Goal: Information Seeking & Learning: Learn about a topic

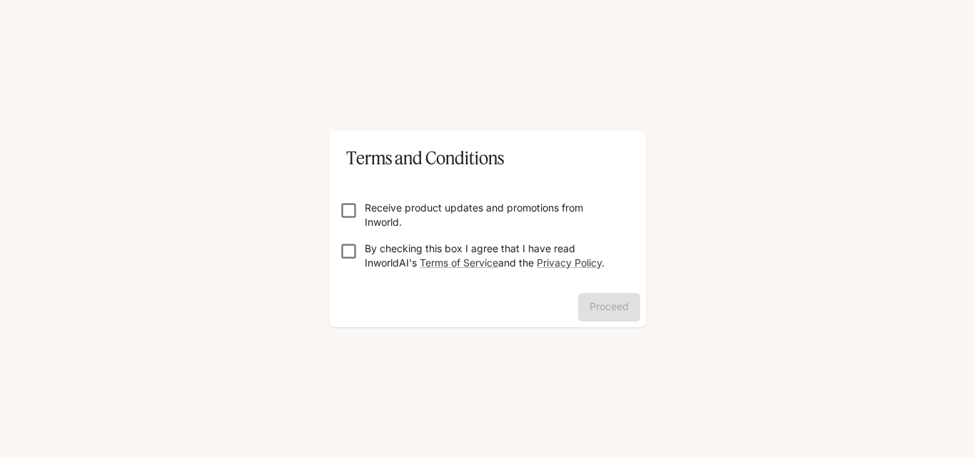
click at [470, 205] on p "Receive product updates and promotions from Inworld." at bounding box center [493, 215] width 257 height 29
click at [350, 226] on label "Receive product updates and promotions from Inworld." at bounding box center [478, 215] width 290 height 29
click at [590, 294] on button "Proceed" at bounding box center [609, 307] width 62 height 29
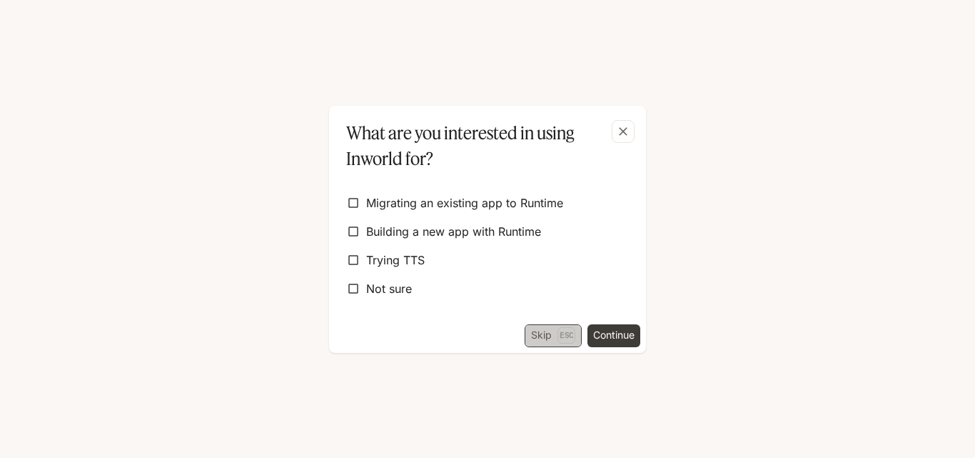
click at [549, 333] on button "Skip Esc" at bounding box center [553, 335] width 57 height 23
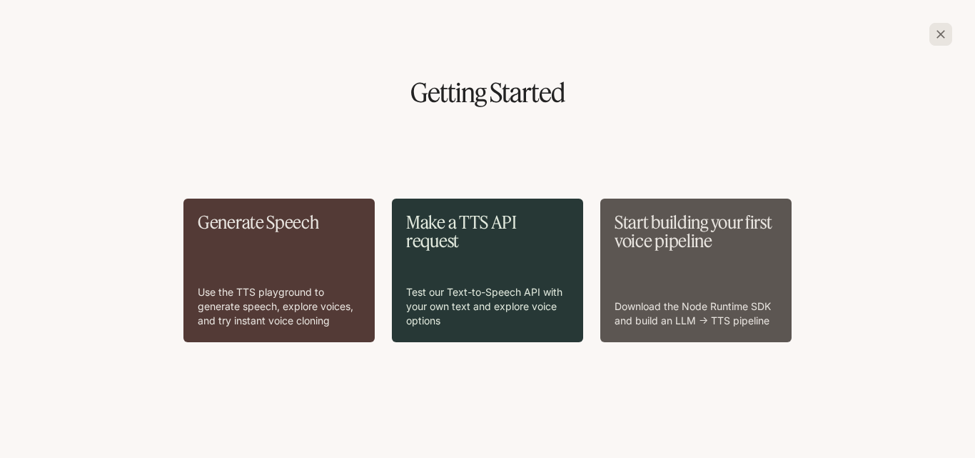
click at [541, 328] on div "Make a TTS API request Test our Text-to-Speech API with your own text and explo…" at bounding box center [487, 269] width 191 height 143
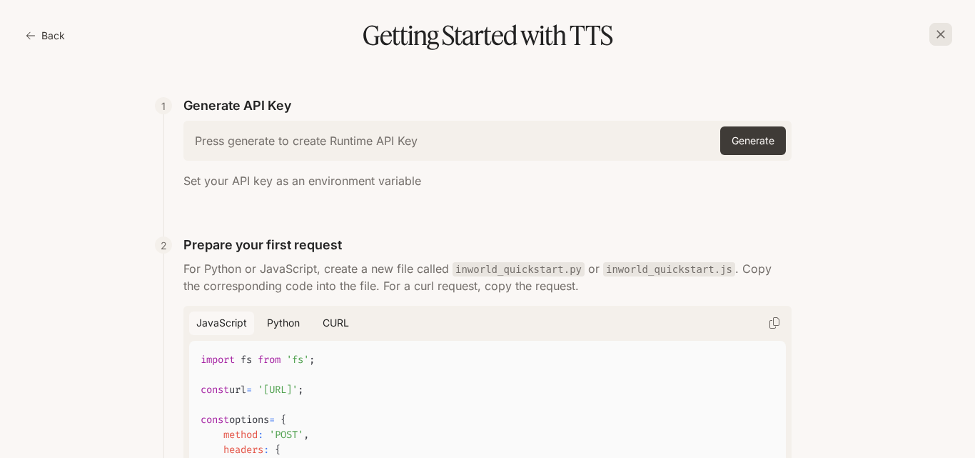
click at [42, 41] on button "Back" at bounding box center [47, 35] width 48 height 29
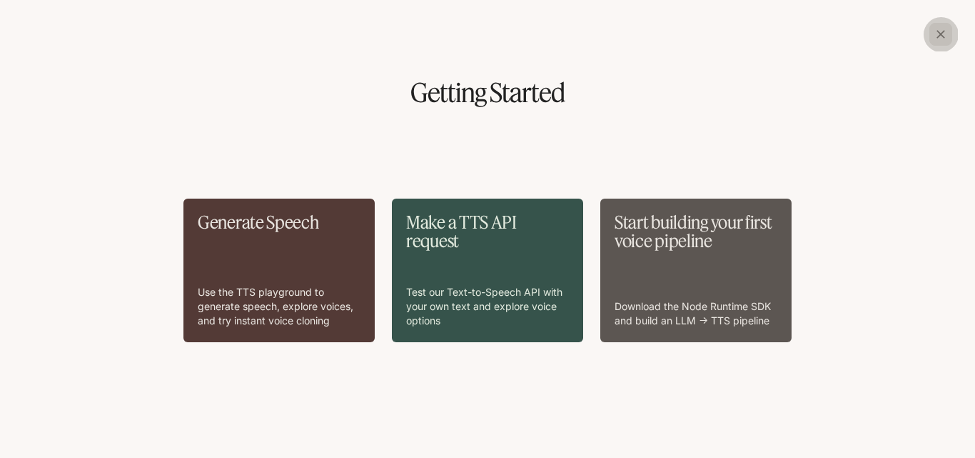
click at [943, 47] on button "button" at bounding box center [941, 34] width 34 height 34
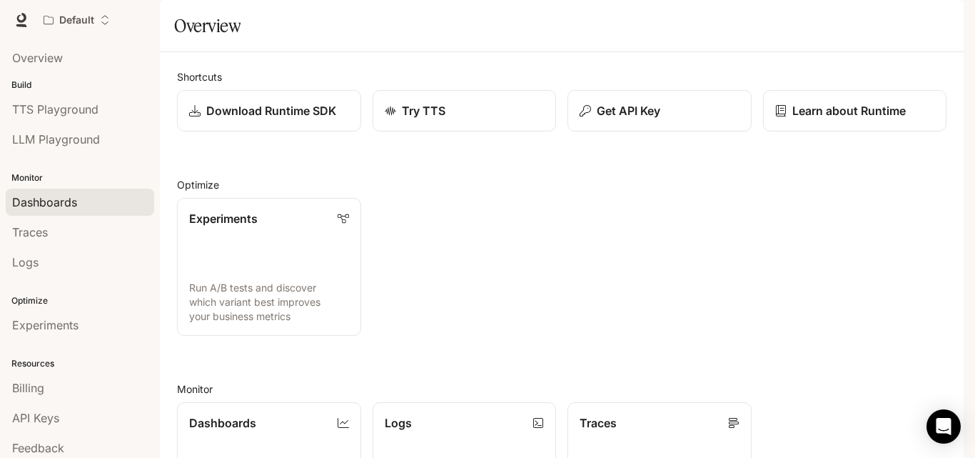
scroll to position [37, 0]
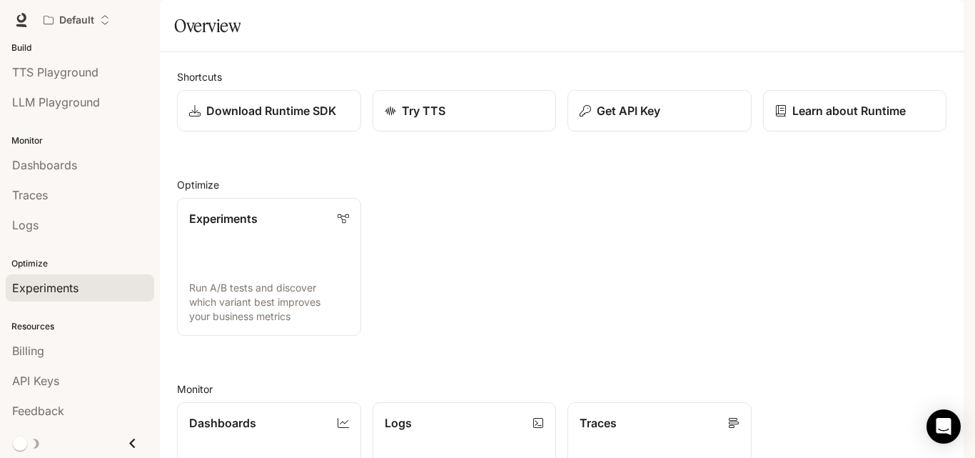
click at [103, 292] on div "Experiments" at bounding box center [80, 287] width 136 height 17
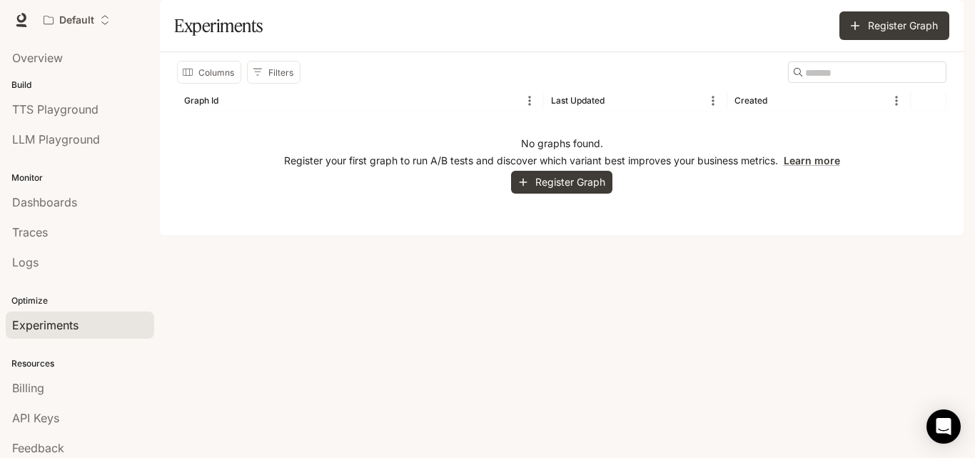
scroll to position [37, 0]
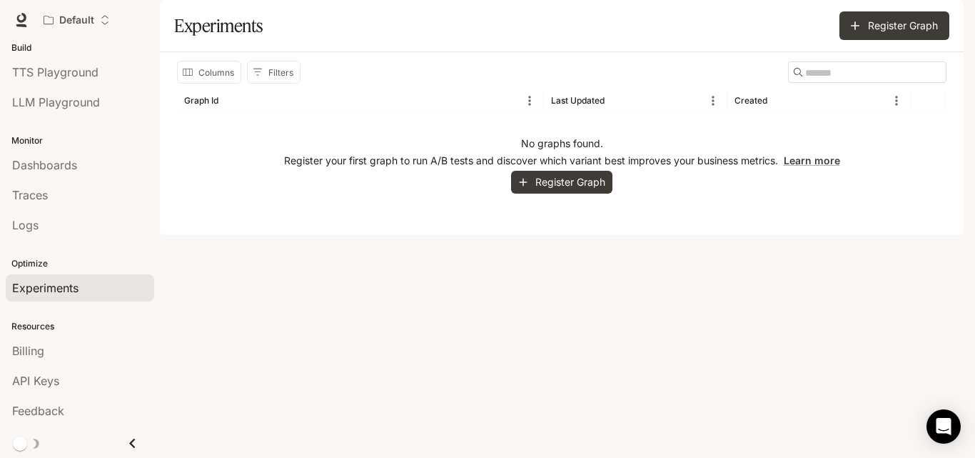
click at [123, 438] on icon "Close drawer" at bounding box center [132, 442] width 19 height 19
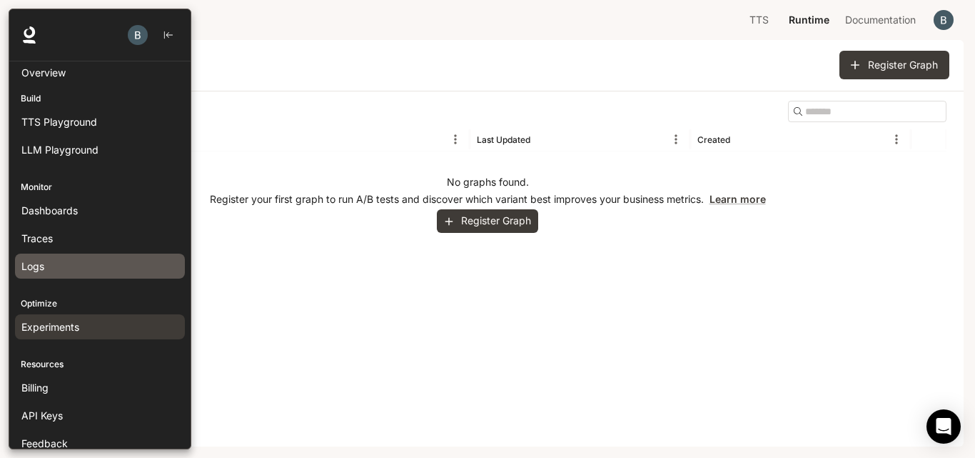
scroll to position [0, 0]
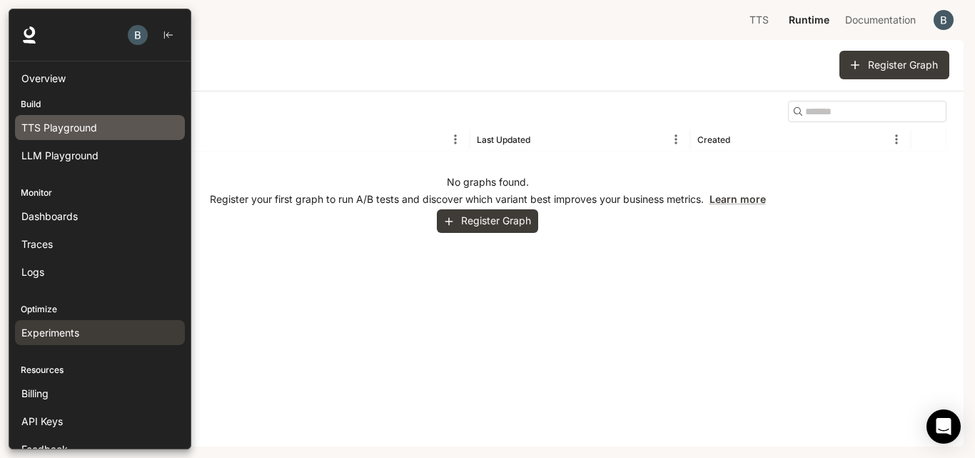
click at [113, 131] on div "TTS Playground" at bounding box center [99, 127] width 157 height 15
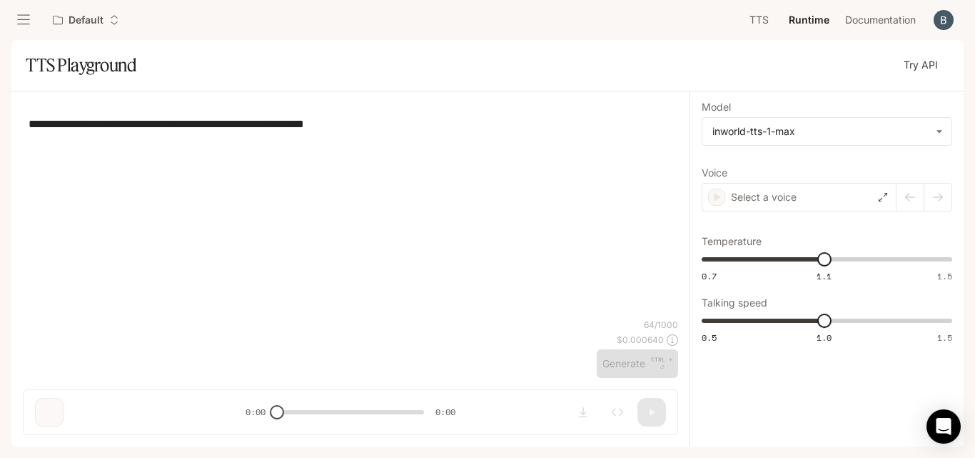
click at [367, 132] on textarea "**********" at bounding box center [351, 124] width 644 height 16
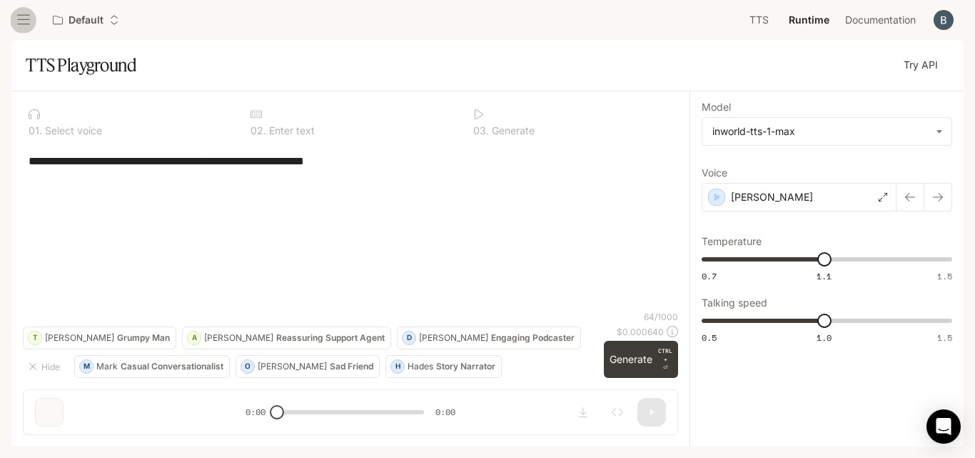
click at [31, 19] on button "open drawer" at bounding box center [24, 20] width 26 height 26
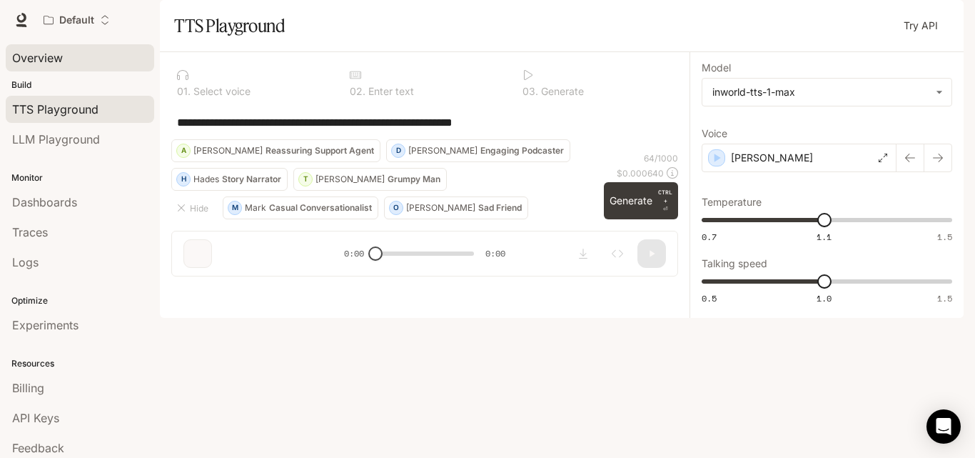
click at [47, 57] on span "Overview" at bounding box center [37, 57] width 51 height 17
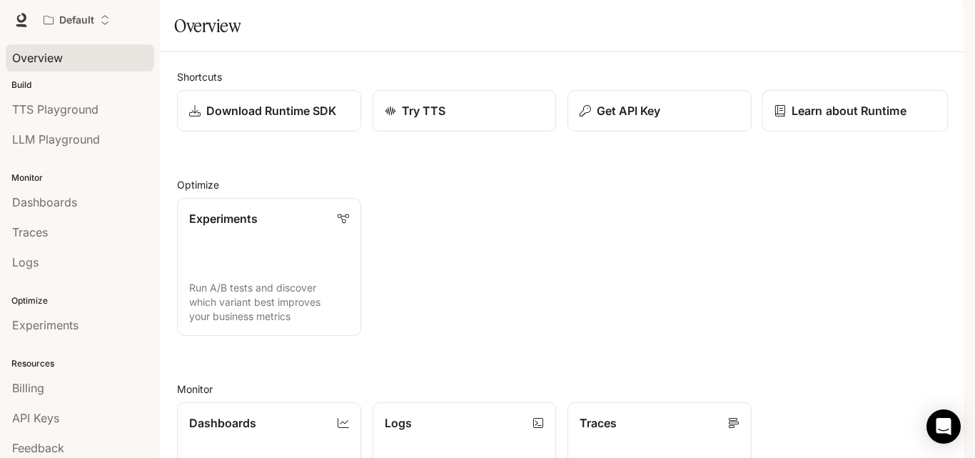
click at [817, 119] on p "Learn about Runtime" at bounding box center [849, 110] width 115 height 17
